Goal: Find specific page/section: Find specific page/section

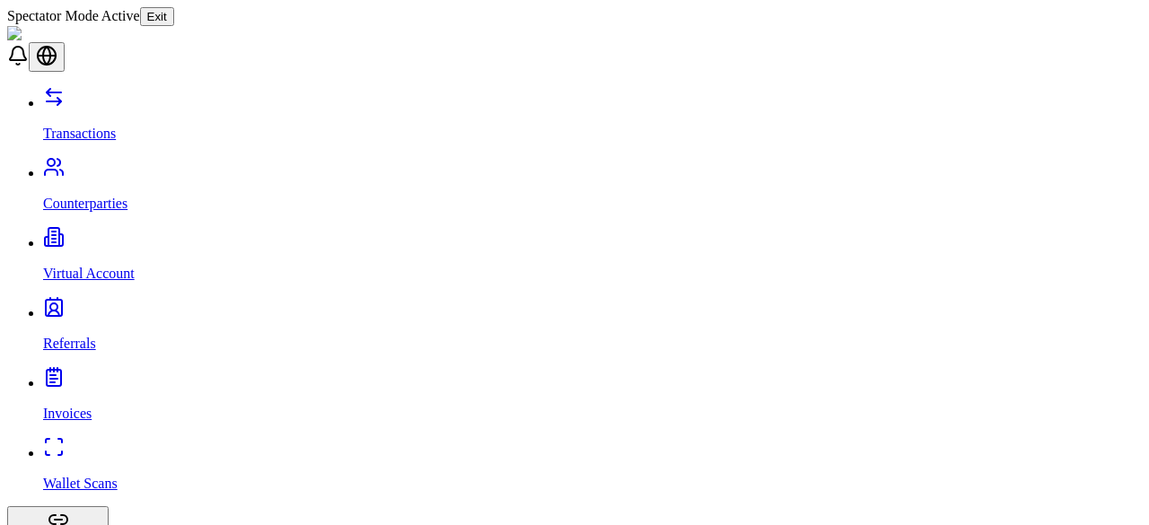
scroll to position [224, 0]
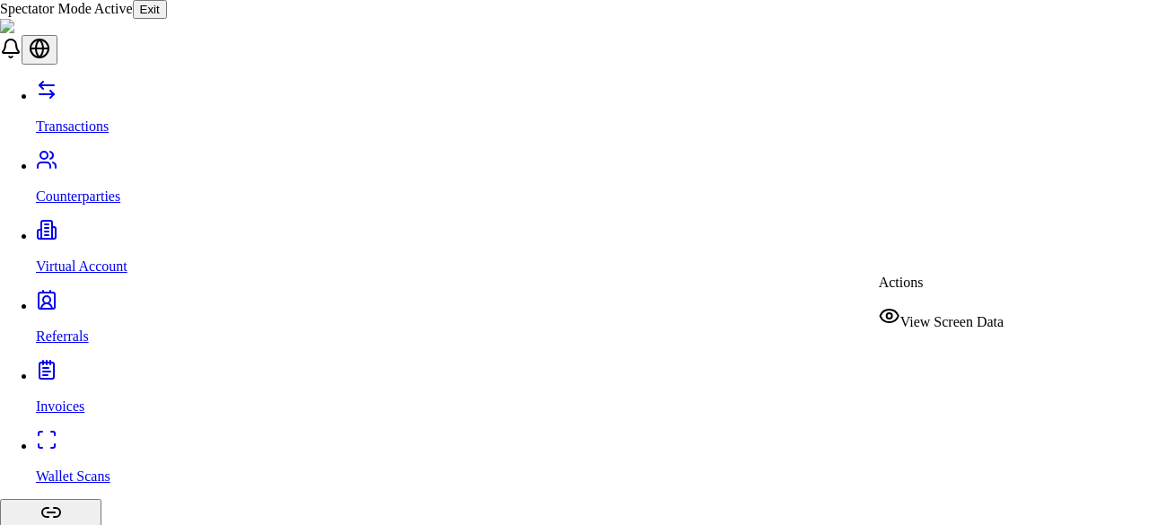
click at [879, 275] on div "Actions View Screen Data" at bounding box center [941, 303] width 125 height 56
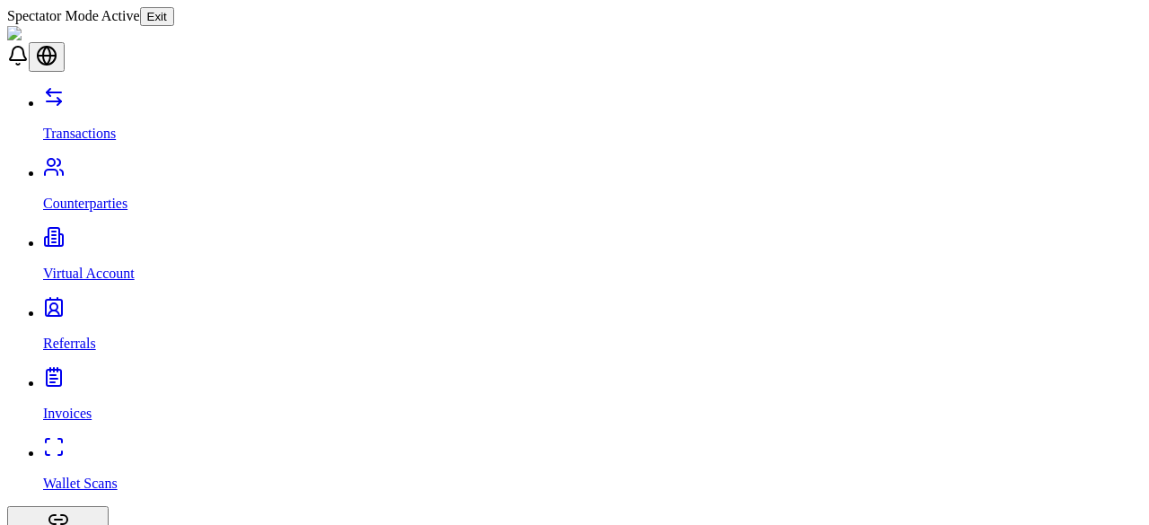
scroll to position [188, 0]
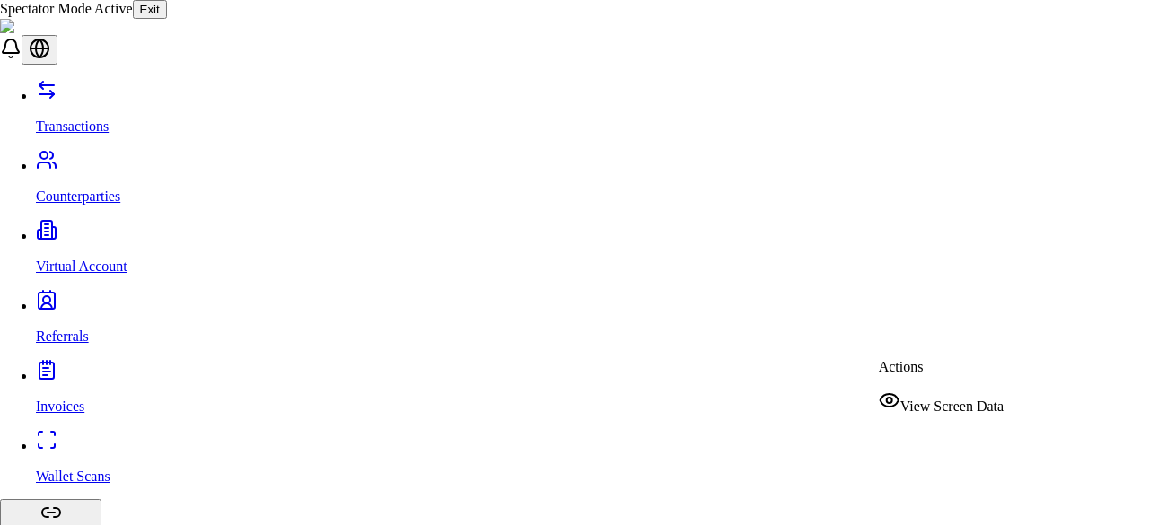
click at [976, 398] on span "View Screen Data" at bounding box center [951, 405] width 103 height 15
